Goal: Task Accomplishment & Management: Use online tool/utility

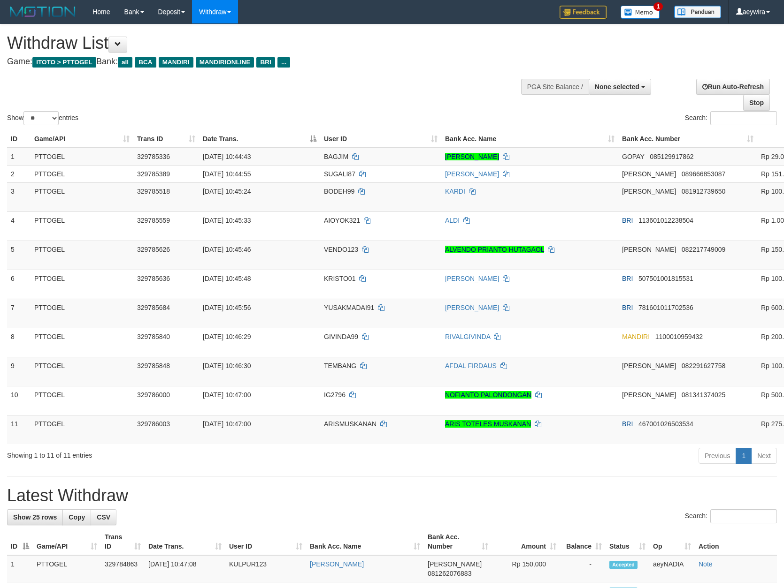
select select
select select "**"
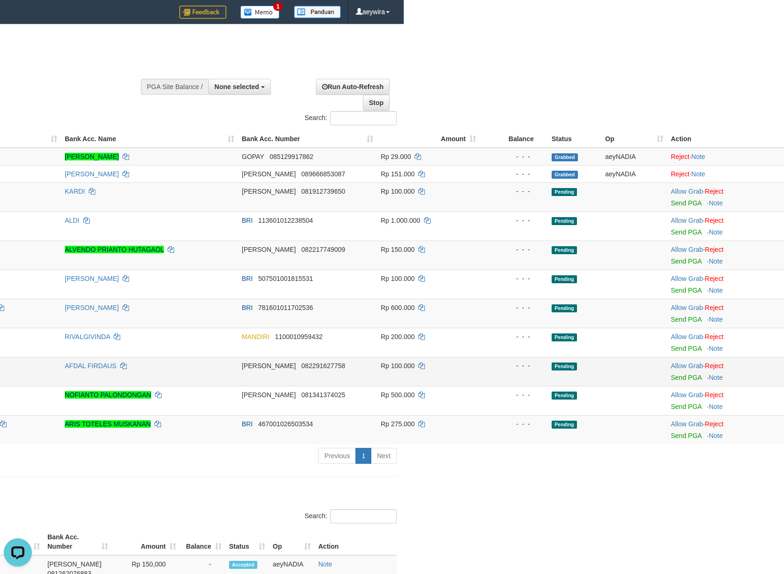
scroll to position [0, 388]
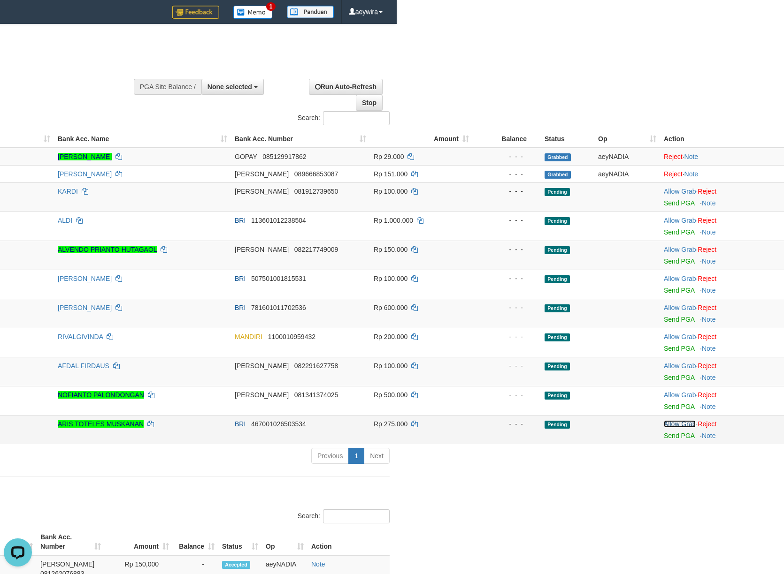
click at [685, 428] on link "Allow Grab" at bounding box center [680, 424] width 32 height 8
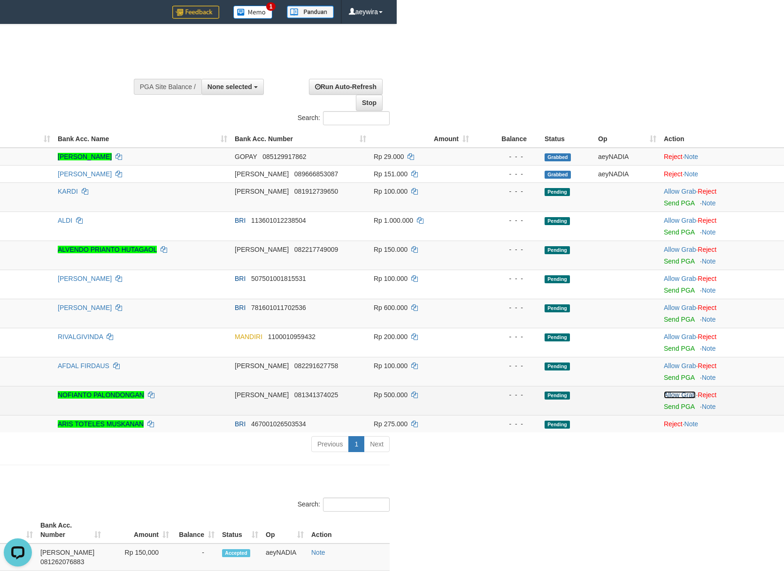
click at [679, 399] on link "Allow Grab" at bounding box center [680, 395] width 32 height 8
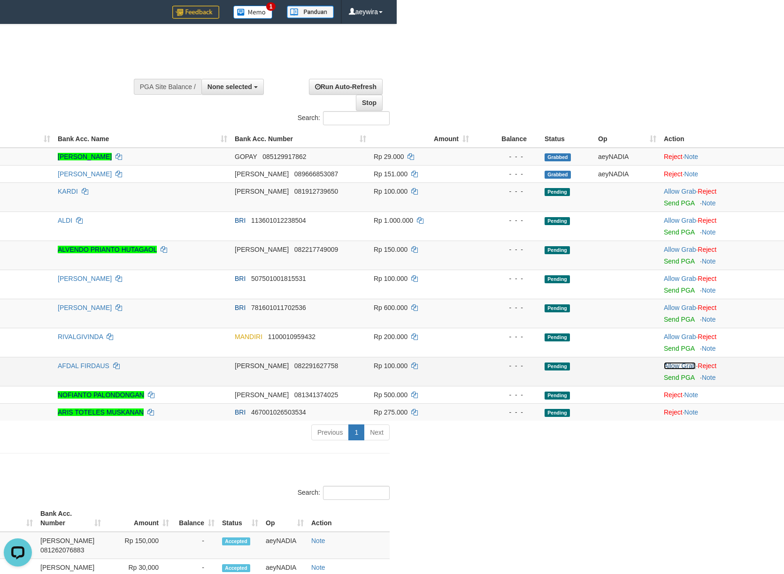
click at [675, 368] on link "Allow Grab" at bounding box center [680, 366] width 32 height 8
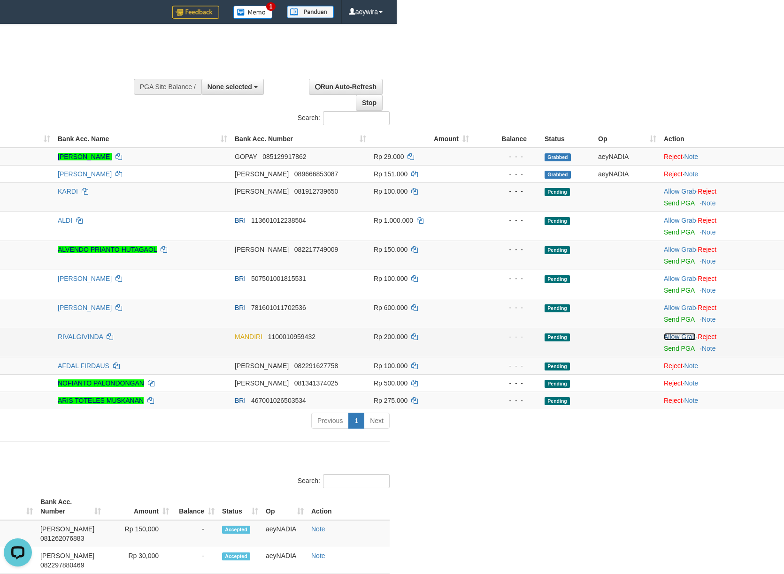
click at [664, 340] on link "Allow Grab" at bounding box center [680, 337] width 32 height 8
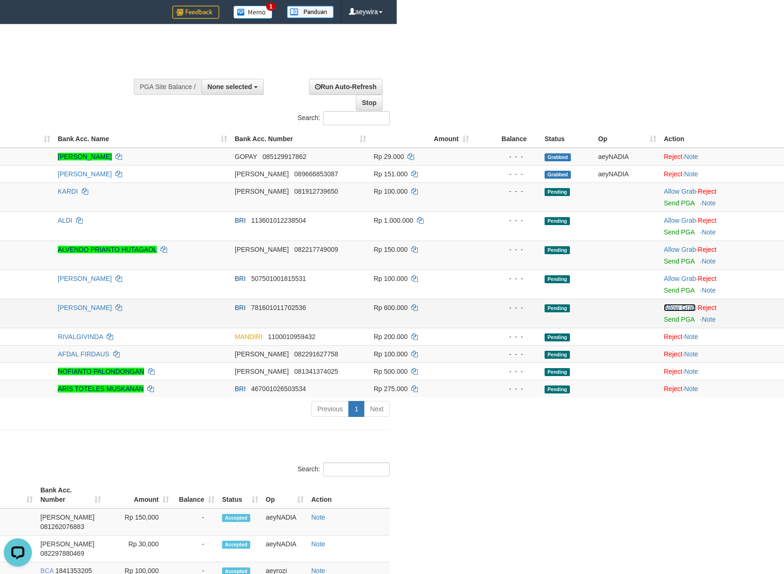
click at [668, 309] on link "Allow Grab" at bounding box center [680, 308] width 32 height 8
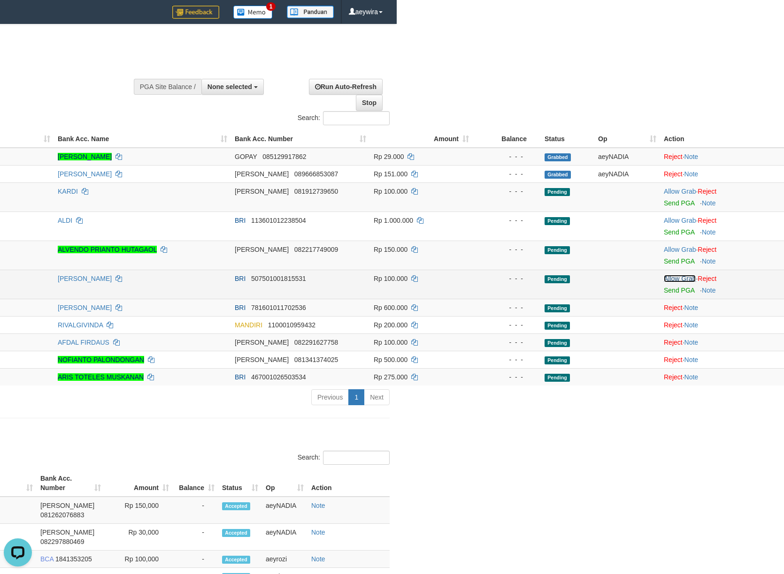
click at [681, 282] on link "Allow Grab" at bounding box center [680, 279] width 32 height 8
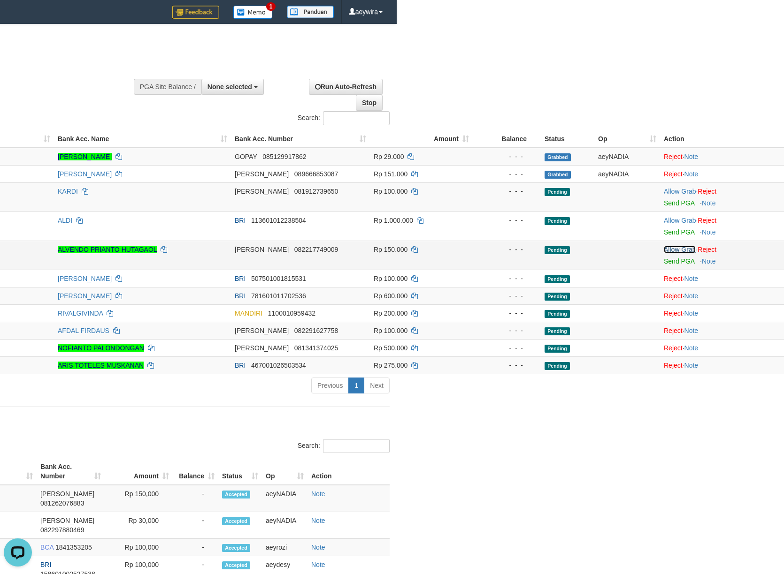
click at [684, 252] on link "Allow Grab" at bounding box center [680, 250] width 32 height 8
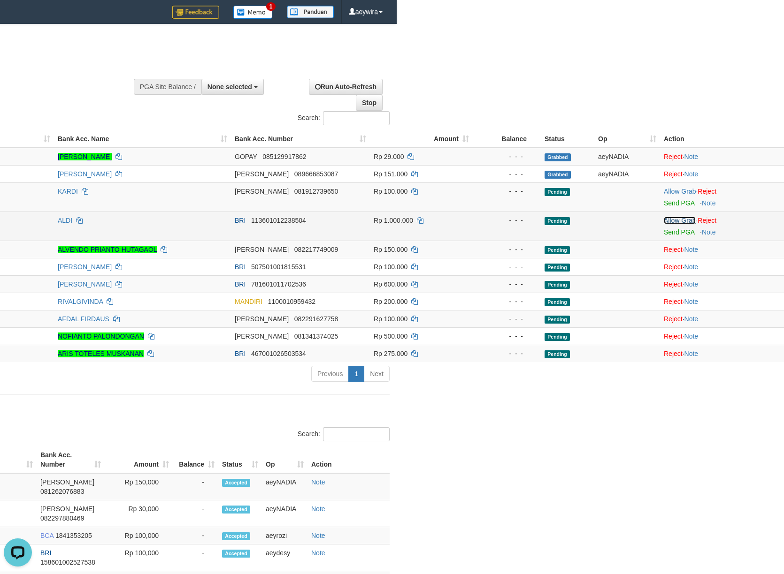
click at [687, 221] on link "Allow Grab" at bounding box center [680, 221] width 32 height 8
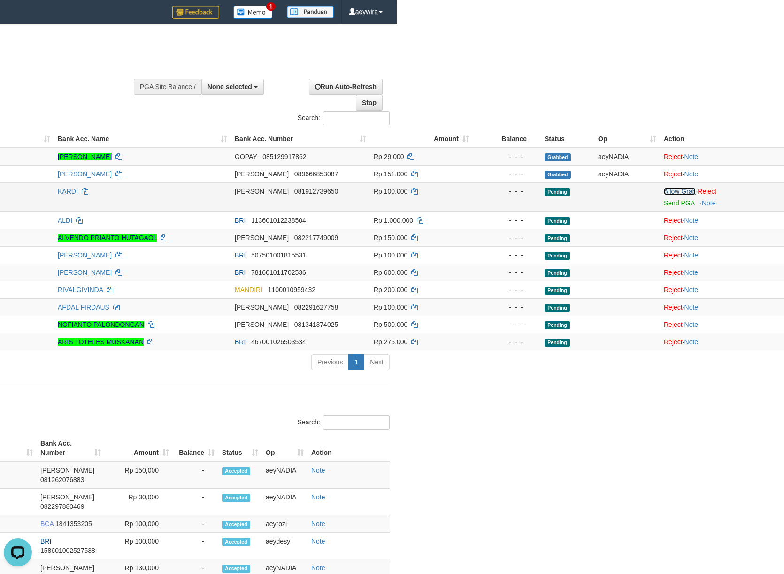
click at [687, 193] on link "Allow Grab" at bounding box center [680, 192] width 32 height 8
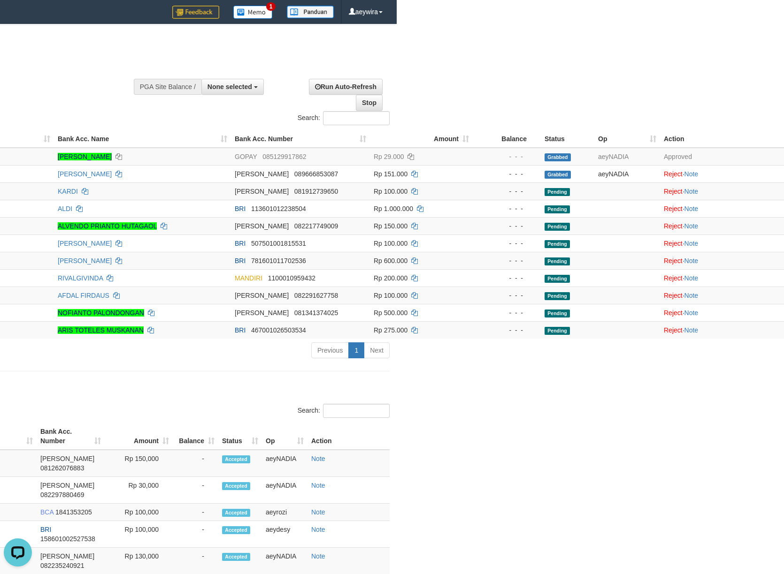
click at [397, 89] on html "Toggle navigation Home Bank Account List Load By Website Group [ITOTO] PTTOGEL …" at bounding box center [5, 584] width 784 height 1168
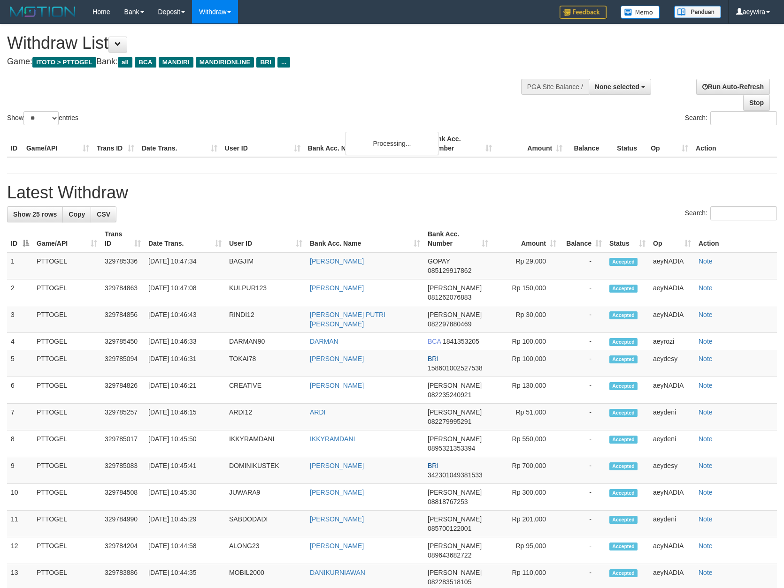
select select
select select "**"
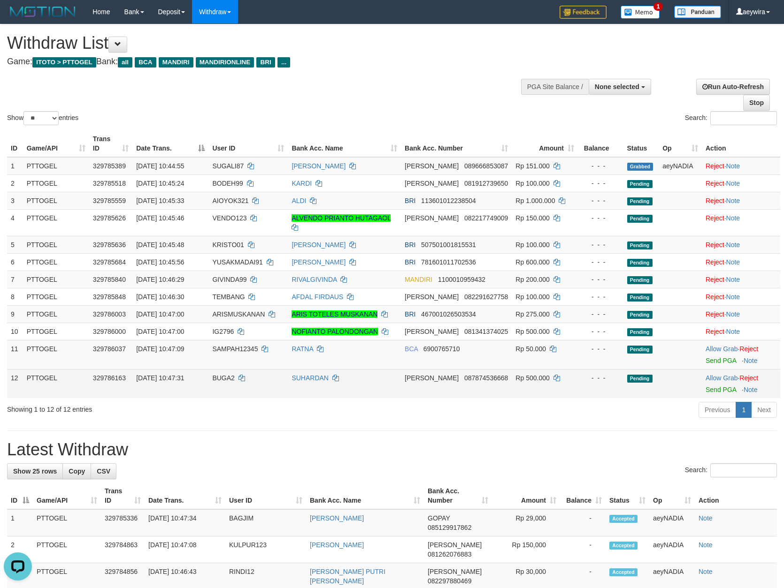
click at [219, 374] on span "BUGA2" at bounding box center [223, 378] width 22 height 8
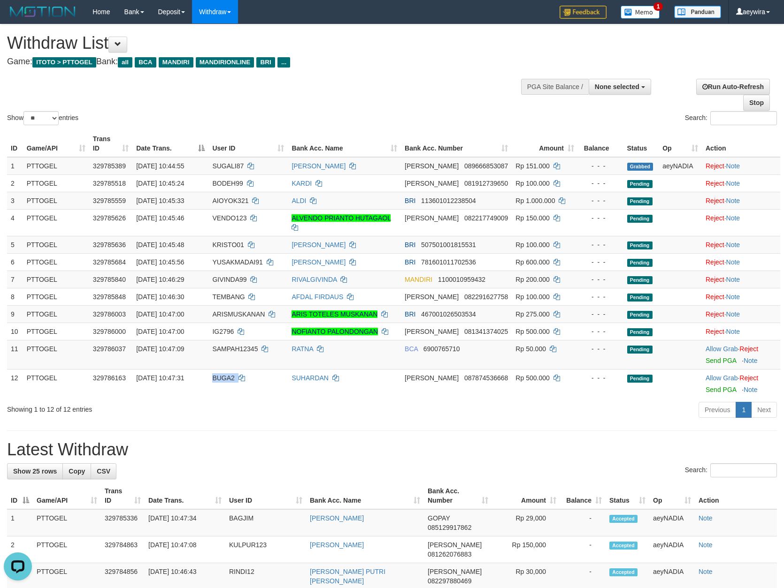
copy td "BUGA2"
click at [471, 101] on div "Show ** ** ** *** entries Search:" at bounding box center [392, 75] width 784 height 103
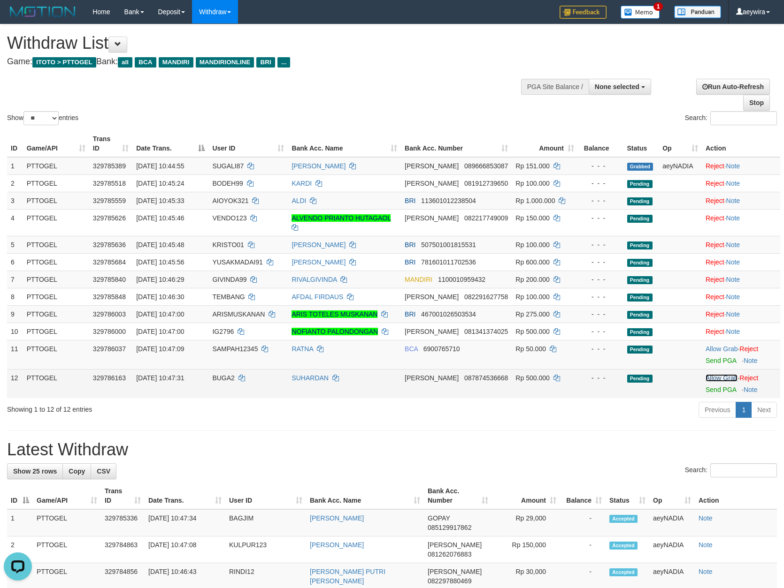
click at [713, 374] on link "Allow Grab" at bounding box center [721, 378] width 32 height 8
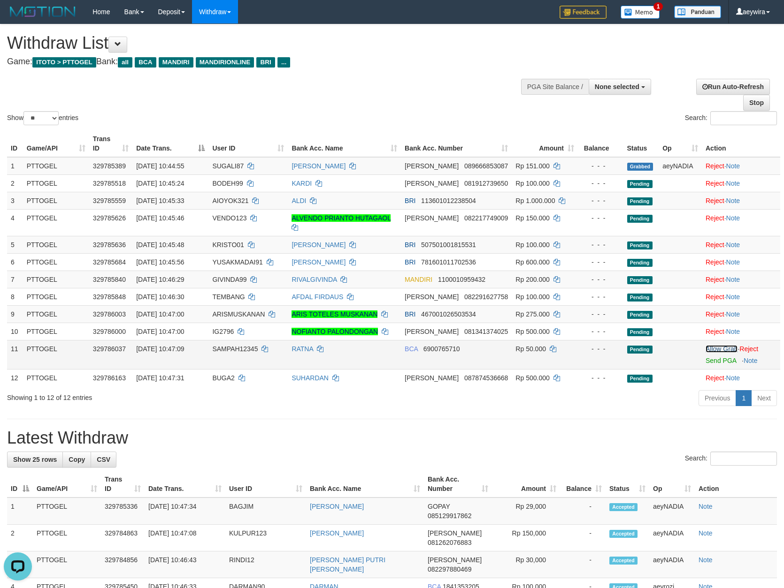
click at [710, 345] on link "Allow Grab" at bounding box center [721, 349] width 32 height 8
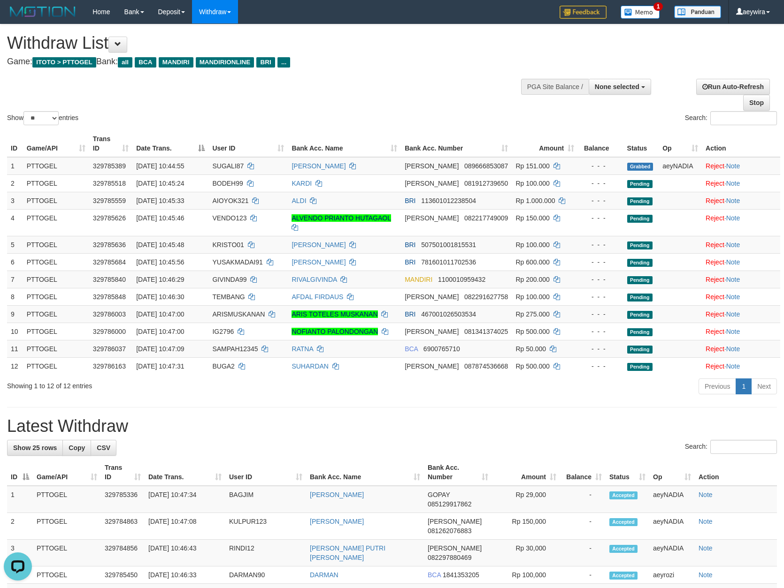
click at [485, 106] on div "Show ** ** ** *** entries Search:" at bounding box center [392, 75] width 784 height 103
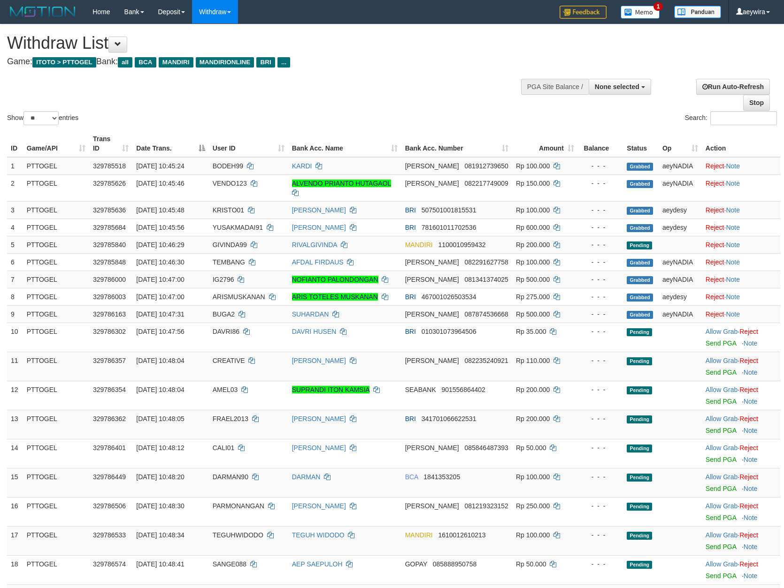
select select
select select "**"
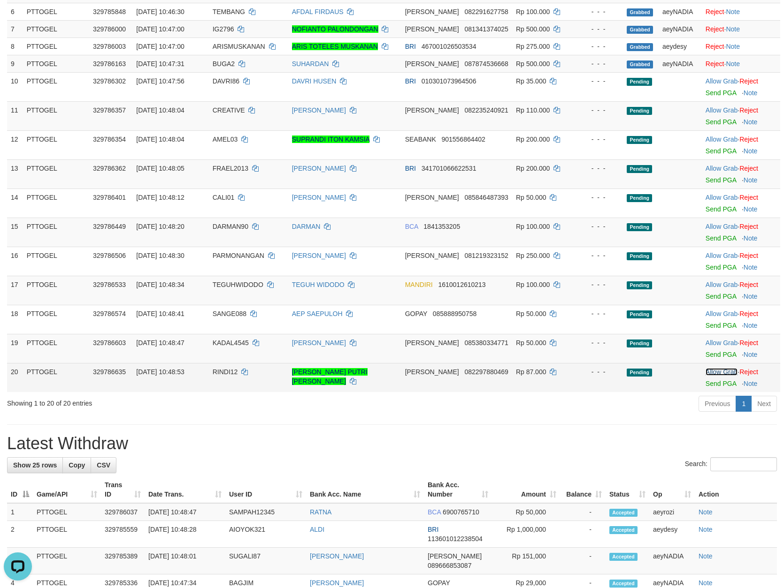
click at [715, 371] on link "Allow Grab" at bounding box center [721, 372] width 32 height 8
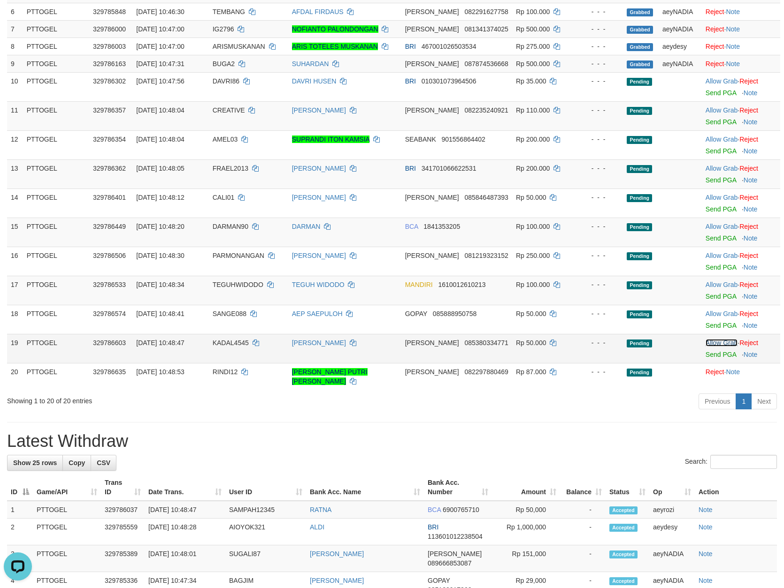
click at [717, 344] on link "Allow Grab" at bounding box center [721, 343] width 32 height 8
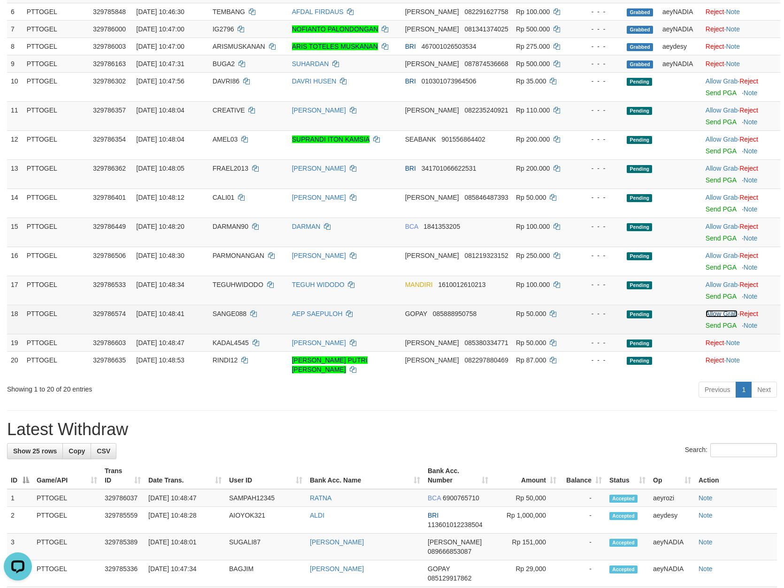
click at [717, 315] on link "Allow Grab" at bounding box center [721, 314] width 32 height 8
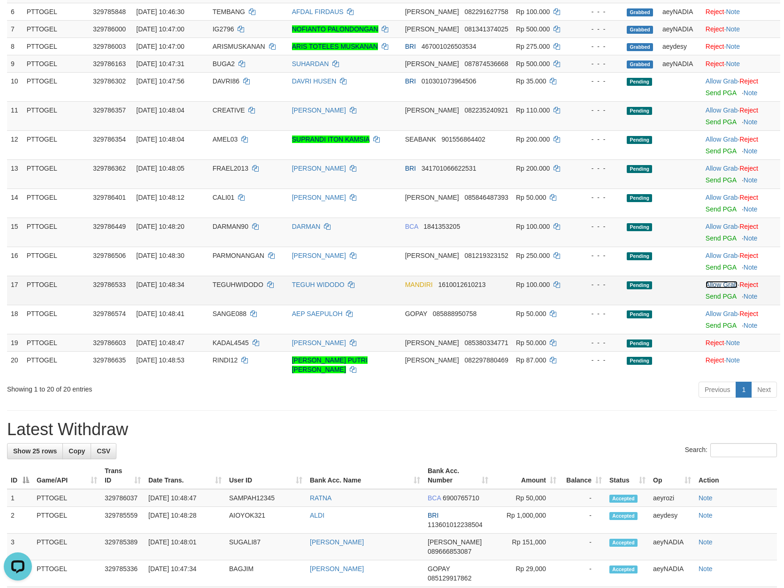
click at [720, 281] on link "Allow Grab" at bounding box center [721, 285] width 32 height 8
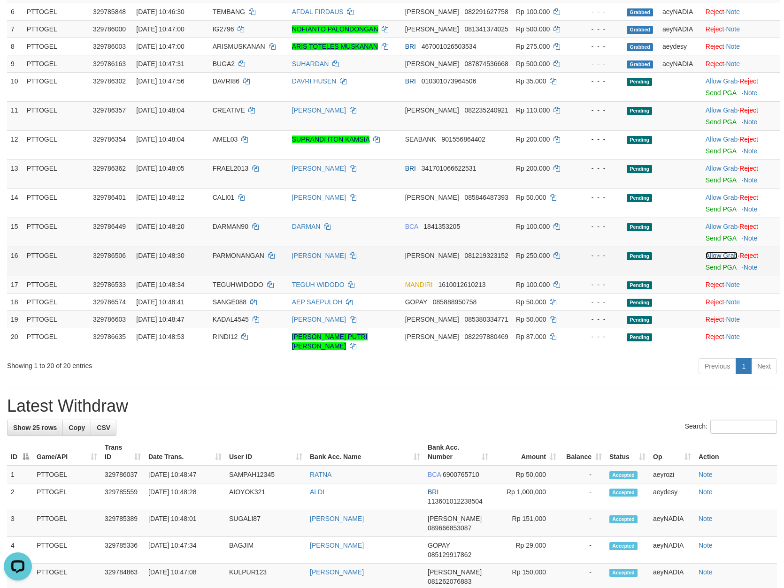
click at [716, 253] on link "Allow Grab" at bounding box center [721, 256] width 32 height 8
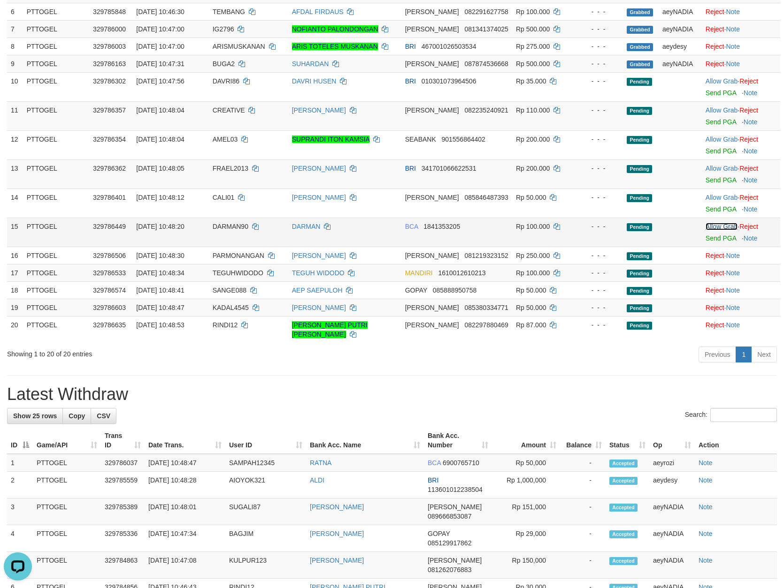
click at [715, 223] on link "Allow Grab" at bounding box center [721, 227] width 32 height 8
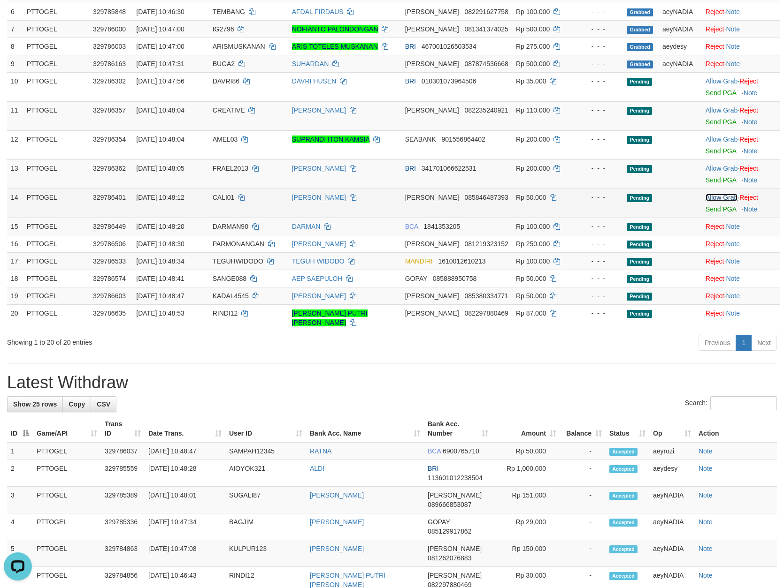
click at [714, 196] on link "Allow Grab" at bounding box center [721, 198] width 32 height 8
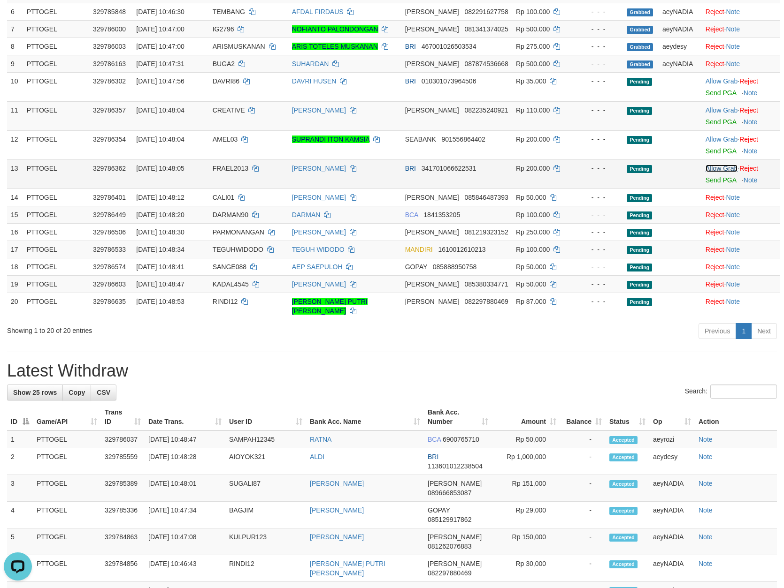
click at [707, 165] on link "Allow Grab" at bounding box center [721, 169] width 32 height 8
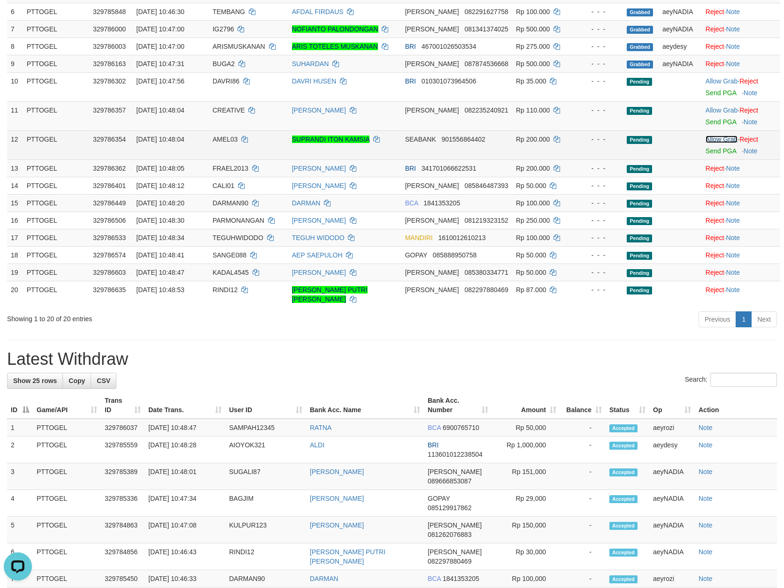
click at [714, 136] on link "Allow Grab" at bounding box center [721, 140] width 32 height 8
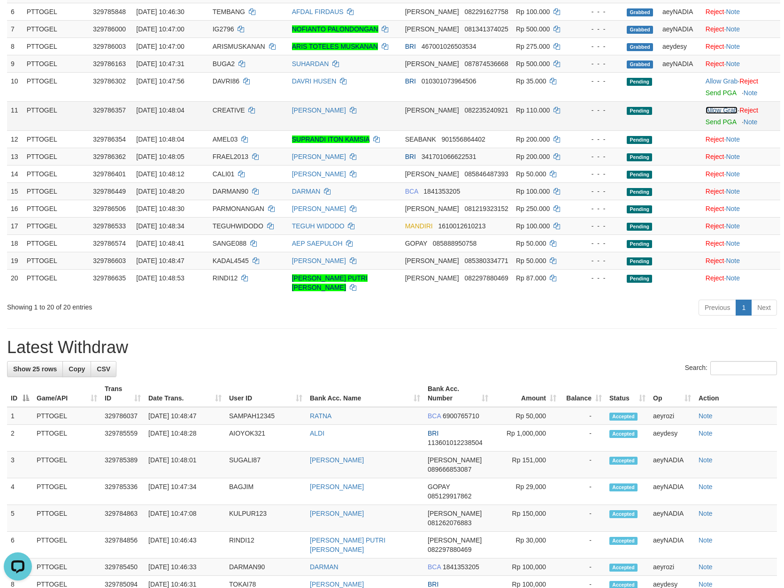
click at [721, 107] on link "Allow Grab" at bounding box center [721, 111] width 32 height 8
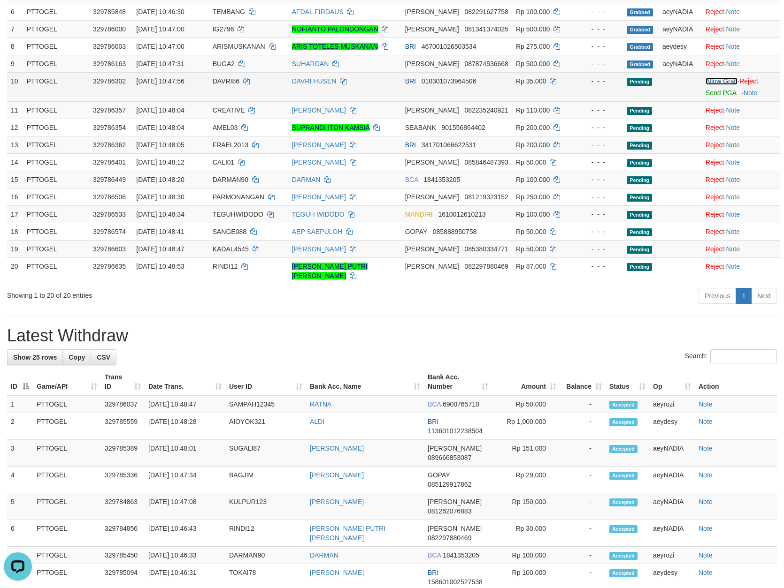
click at [710, 77] on link "Allow Grab" at bounding box center [721, 81] width 32 height 8
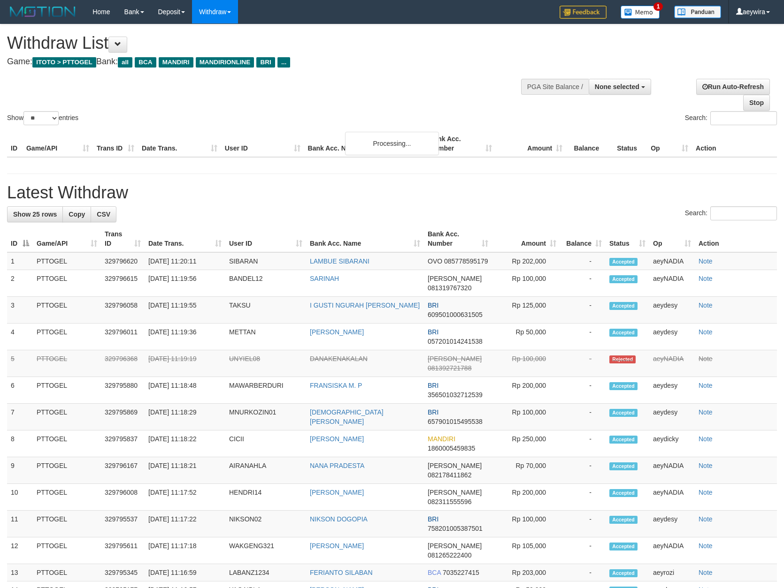
select select
select select "**"
